Goal: Task Accomplishment & Management: Manage account settings

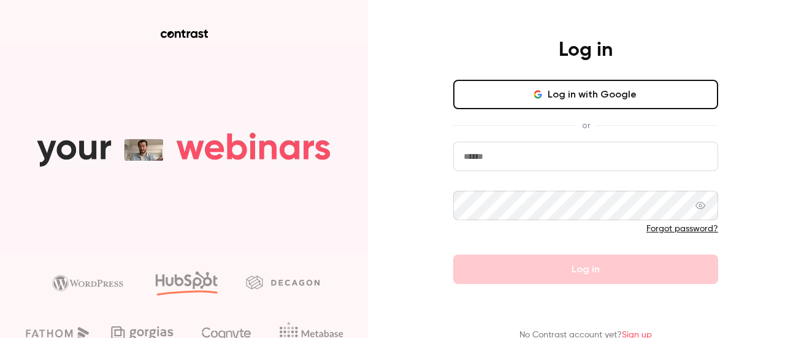
click at [222, 328] on icon at bounding box center [227, 334] width 80 height 32
click at [207, 337] on icon at bounding box center [206, 332] width 9 height 10
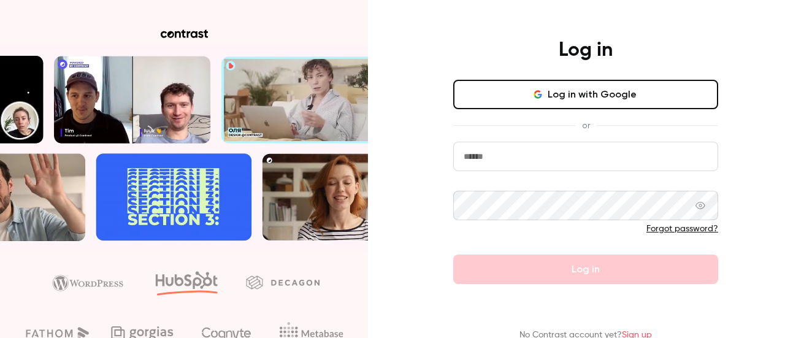
click at [526, 157] on input "email" at bounding box center [585, 156] width 265 height 29
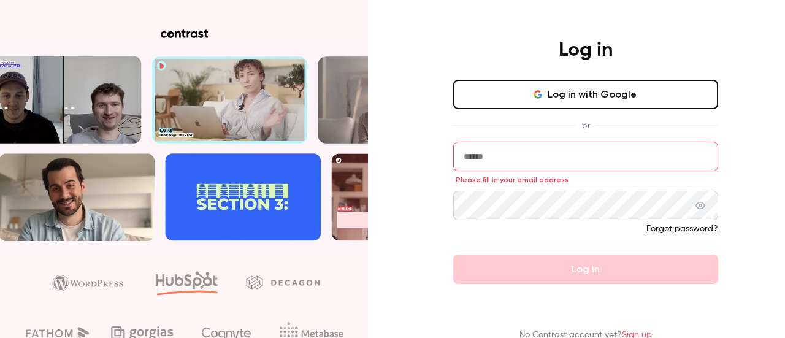
type input "**********"
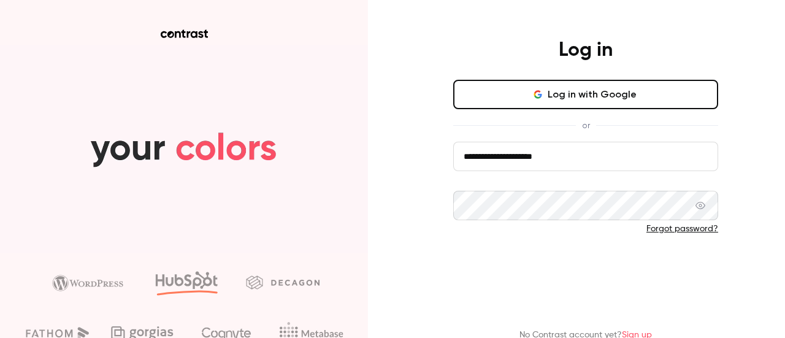
click at [612, 272] on button "Log in" at bounding box center [585, 269] width 265 height 29
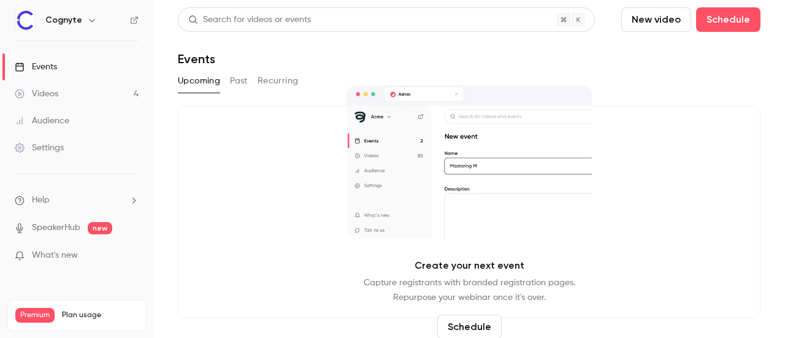
click at [61, 253] on span "What's new" at bounding box center [55, 255] width 46 height 13
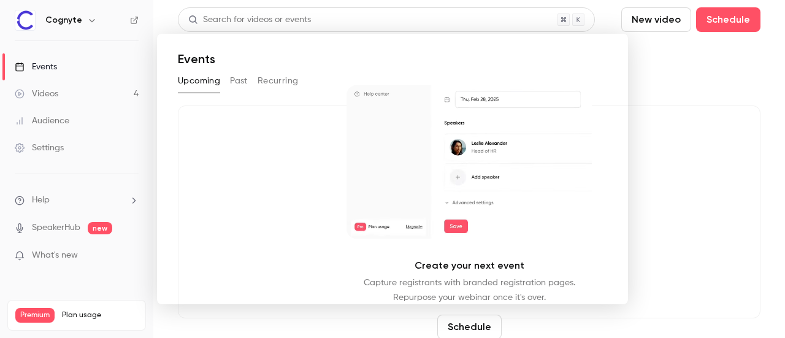
click at [674, 72] on div at bounding box center [392, 169] width 785 height 338
